Goal: Transaction & Acquisition: Purchase product/service

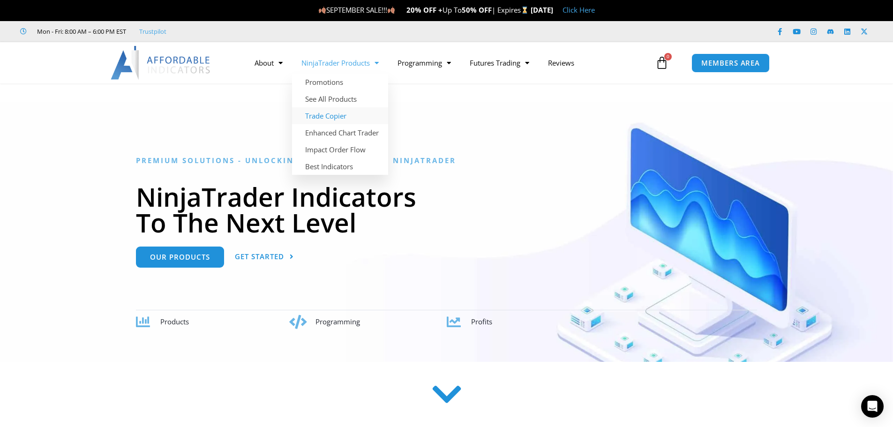
click at [336, 118] on link "Trade Copier" at bounding box center [340, 115] width 96 height 17
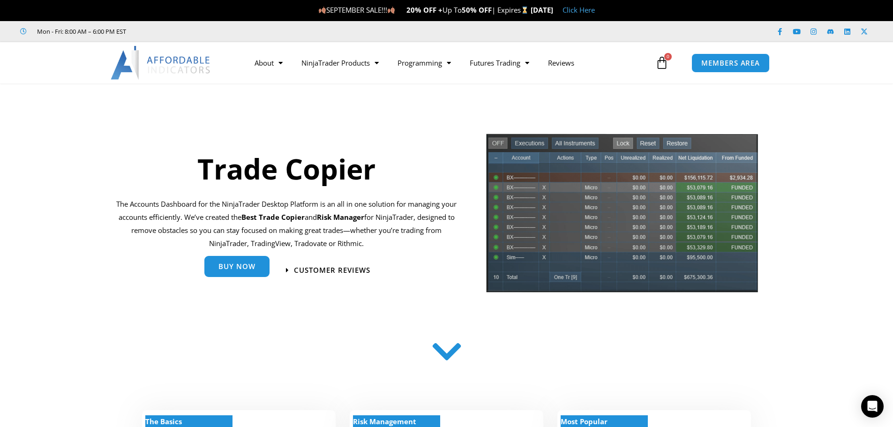
click at [235, 264] on span "Buy Now" at bounding box center [237, 266] width 37 height 7
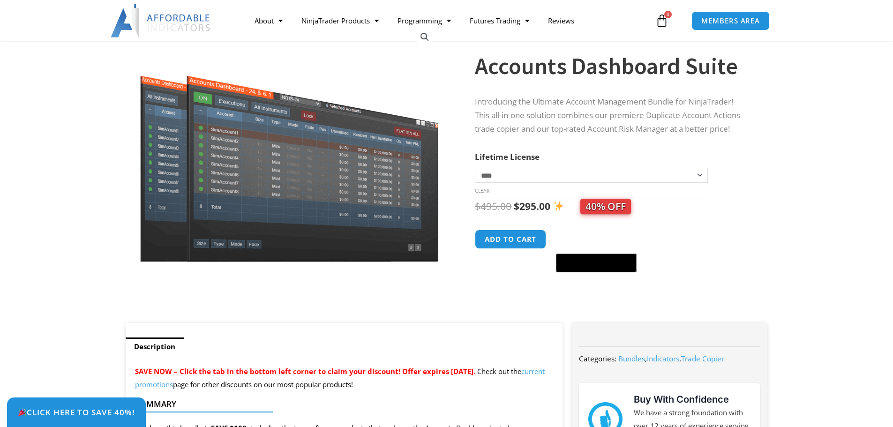
scroll to position [79, 0]
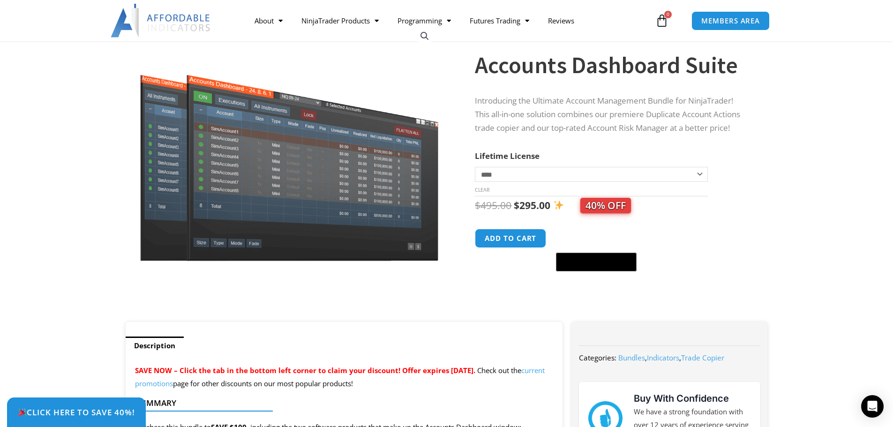
click at [705, 175] on select "**********" at bounding box center [591, 174] width 233 height 15
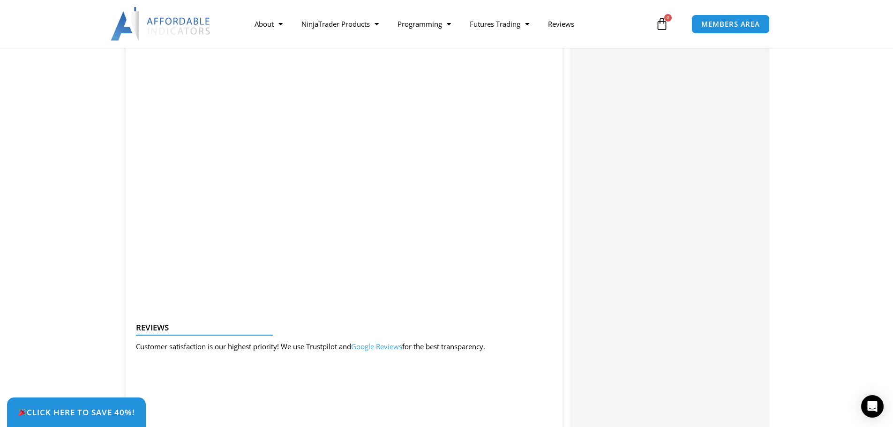
scroll to position [991, 0]
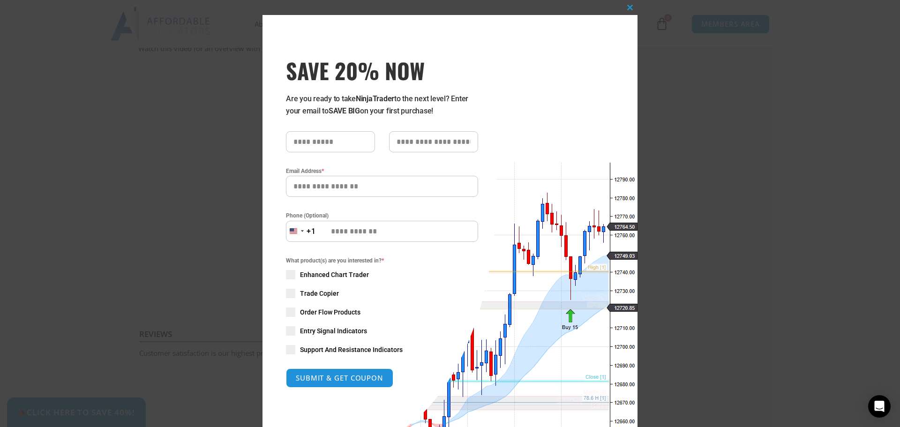
click at [742, 111] on div "Close this module SAVE 20% NOW Are you ready to take NinjaTrader to the next le…" at bounding box center [450, 213] width 900 height 427
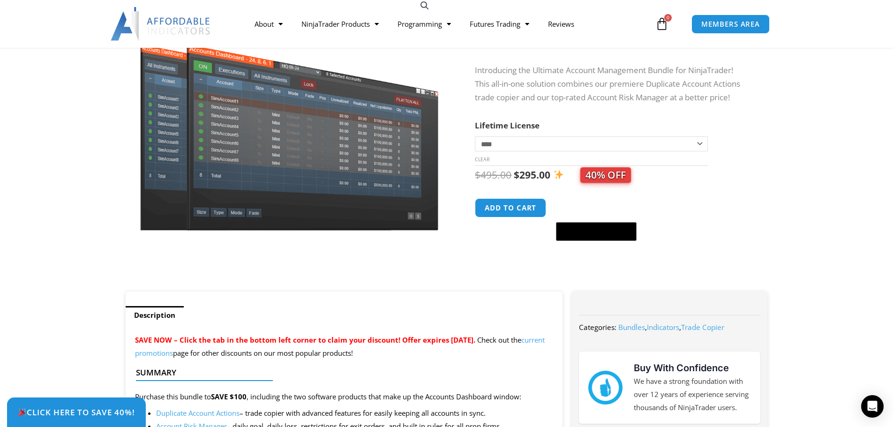
scroll to position [0, 0]
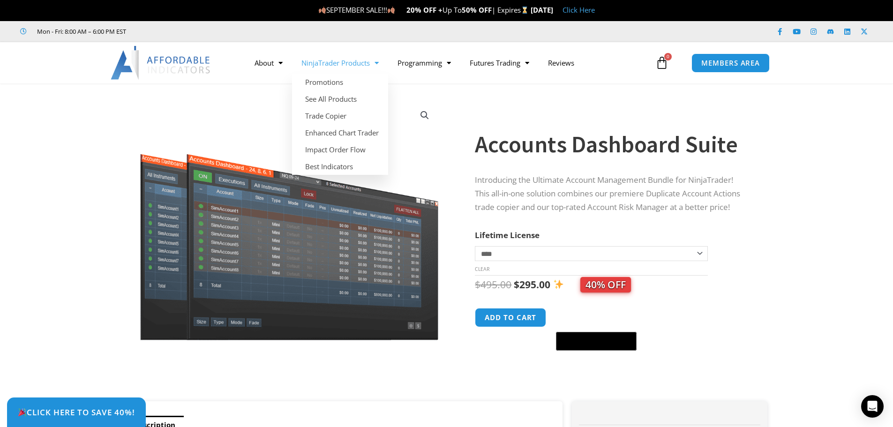
click at [336, 62] on link "NinjaTrader Products" at bounding box center [340, 63] width 96 height 22
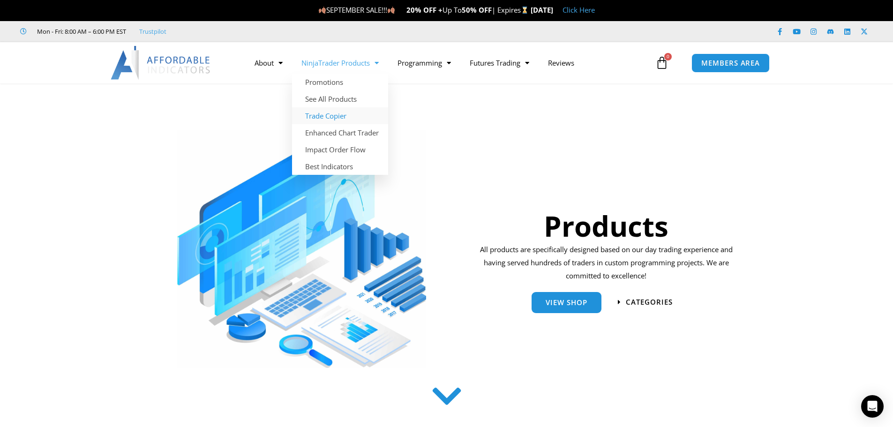
click at [335, 111] on link "Trade Copier" at bounding box center [340, 115] width 96 height 17
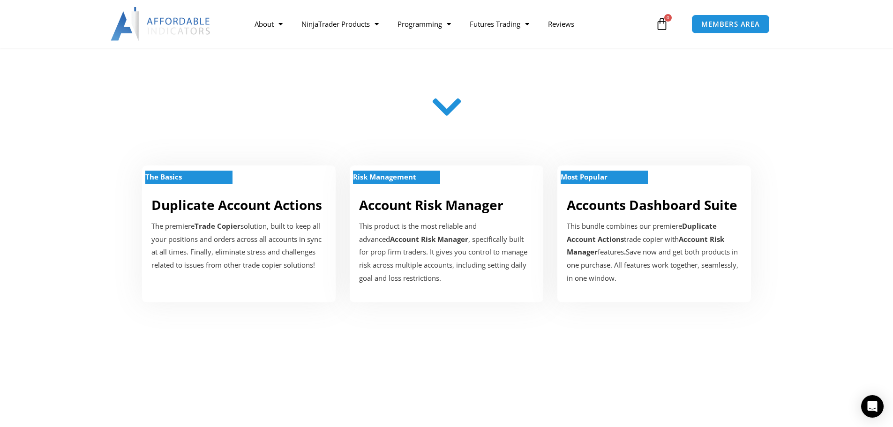
scroll to position [246, 0]
